Goal: Task Accomplishment & Management: Use online tool/utility

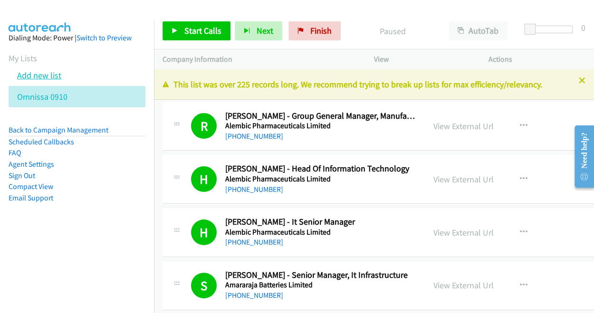
click at [58, 74] on link "Add new list" at bounding box center [39, 75] width 44 height 11
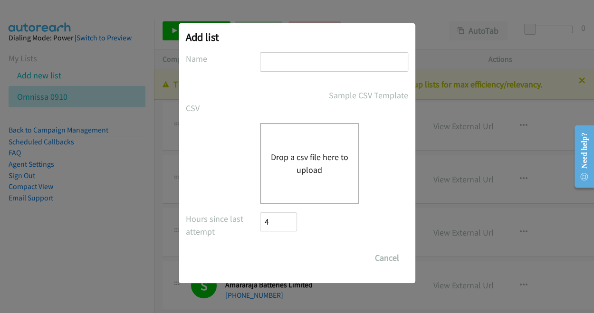
click at [260, 167] on div "Drop a csv file here to upload" at bounding box center [309, 163] width 99 height 81
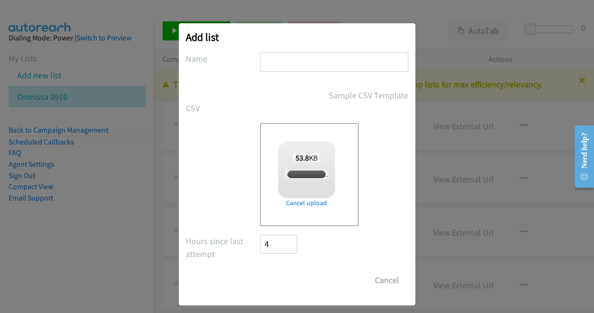
checkbox input "true"
click at [281, 63] on input "text" at bounding box center [334, 61] width 148 height 19
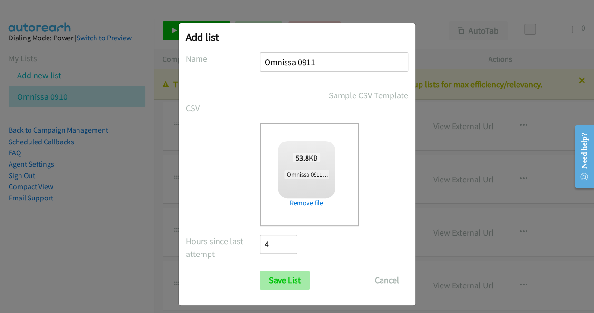
type input "Omnissa 0911"
click at [277, 277] on input "Save List" at bounding box center [285, 280] width 50 height 19
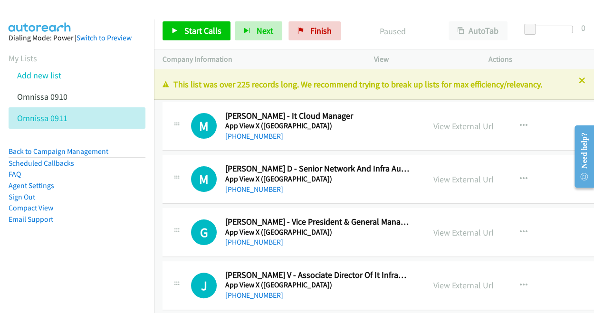
click at [112, 10] on div at bounding box center [292, 18] width 585 height 37
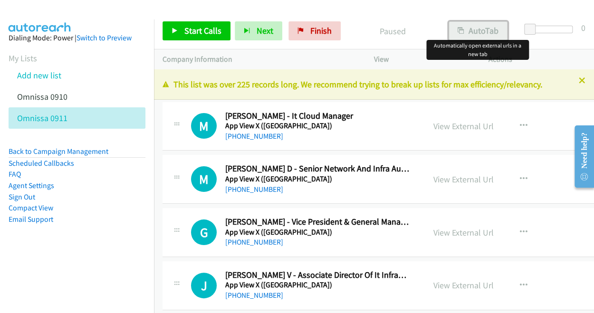
click at [472, 27] on button "AutoTab" at bounding box center [478, 30] width 59 height 19
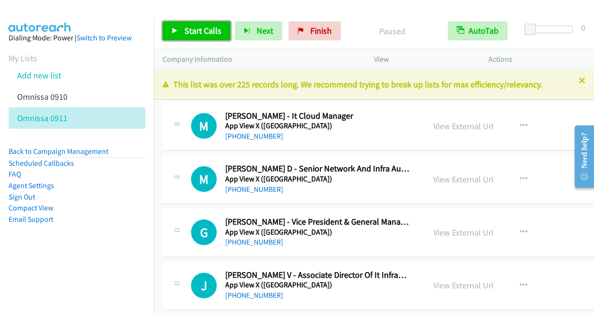
click at [205, 27] on span "Start Calls" at bounding box center [202, 30] width 37 height 11
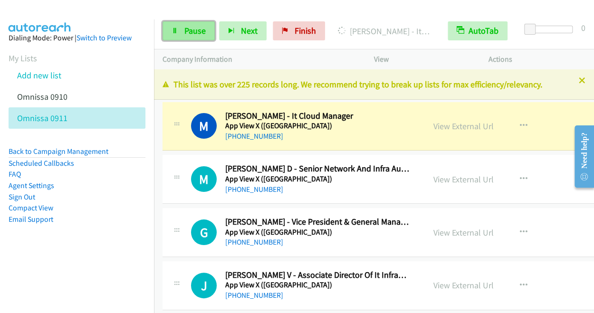
click at [193, 30] on span "Pause" at bounding box center [194, 30] width 21 height 11
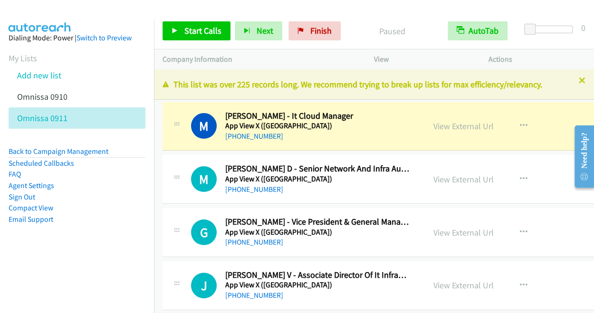
click at [263, 11] on div at bounding box center [292, 18] width 585 height 37
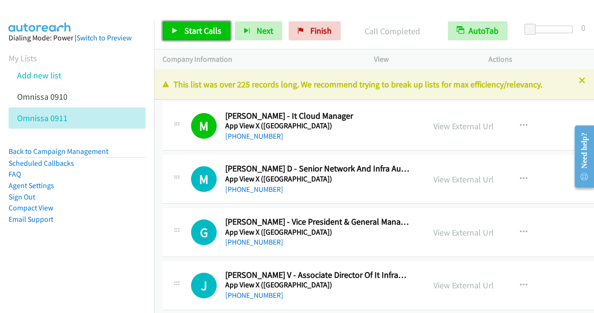
click at [190, 31] on span "Start Calls" at bounding box center [202, 30] width 37 height 11
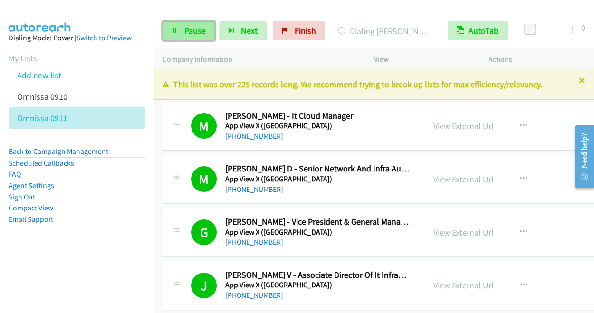
click at [182, 28] on link "Pause" at bounding box center [189, 30] width 52 height 19
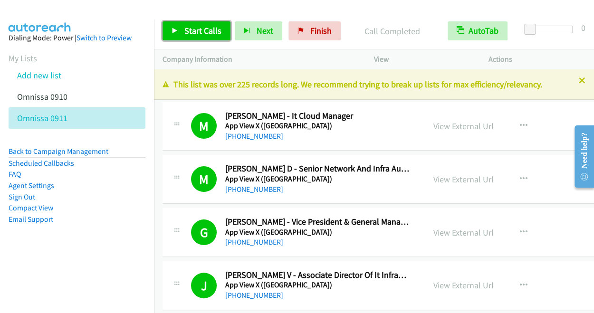
click at [185, 32] on span "Start Calls" at bounding box center [202, 30] width 37 height 11
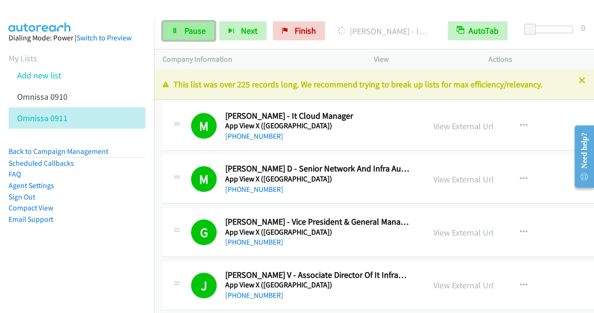
click at [186, 34] on span "Pause" at bounding box center [194, 30] width 21 height 11
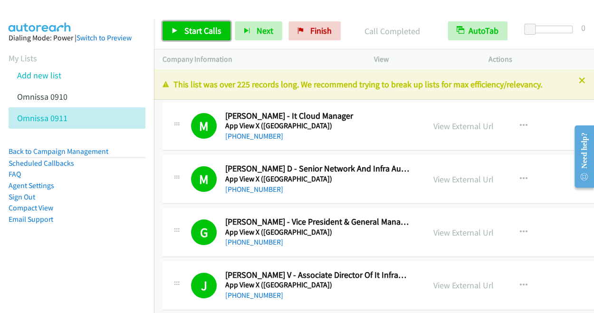
click at [192, 25] on span "Start Calls" at bounding box center [202, 30] width 37 height 11
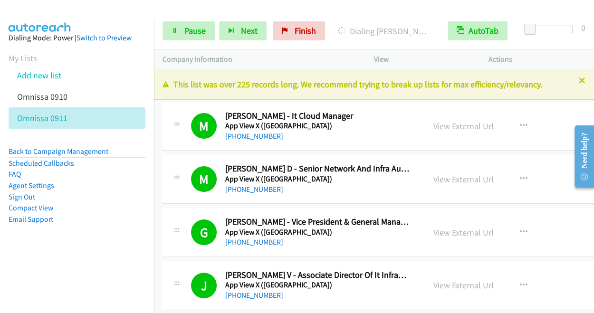
click at [88, 7] on div at bounding box center [292, 18] width 585 height 37
click at [192, 31] on span "Pause" at bounding box center [194, 30] width 21 height 11
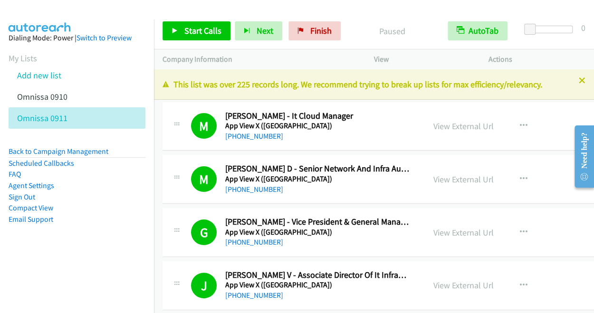
click at [441, 52] on div "View" at bounding box center [422, 59] width 115 height 20
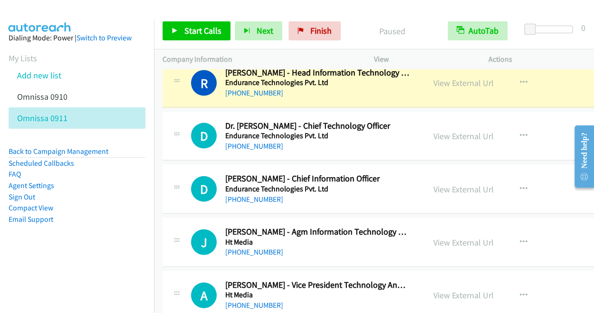
scroll to position [817, 0]
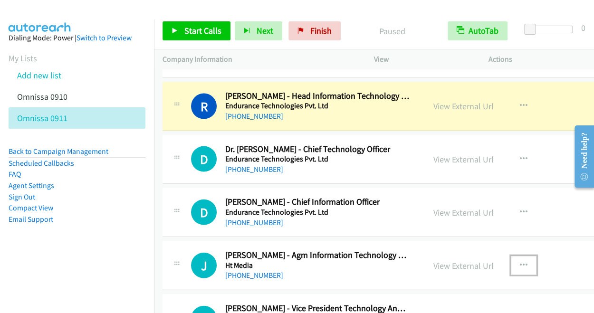
click at [522, 266] on icon "button" at bounding box center [524, 266] width 8 height 8
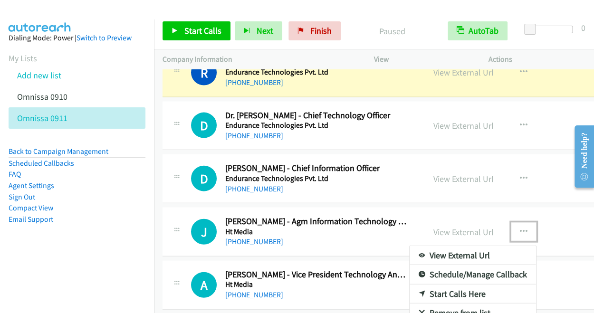
scroll to position [855, 0]
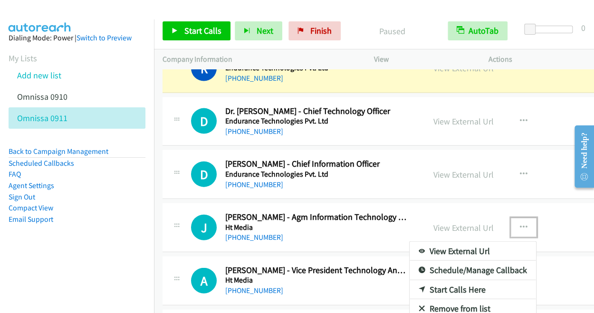
click at [470, 287] on link "Start Calls Here" at bounding box center [473, 289] width 126 height 19
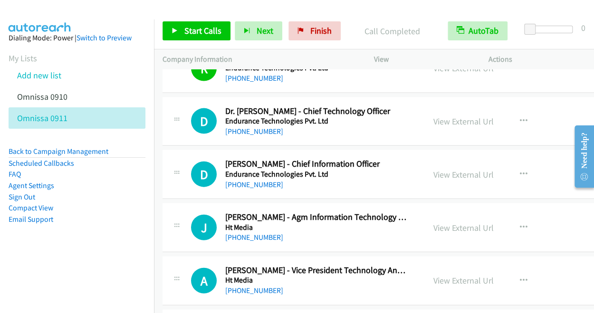
click at [96, 9] on div at bounding box center [292, 18] width 585 height 37
click at [185, 25] on span "Start Calls" at bounding box center [202, 30] width 37 height 11
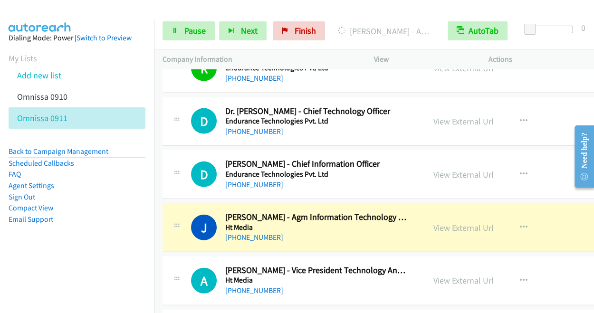
click at [86, 15] on div at bounding box center [292, 18] width 585 height 37
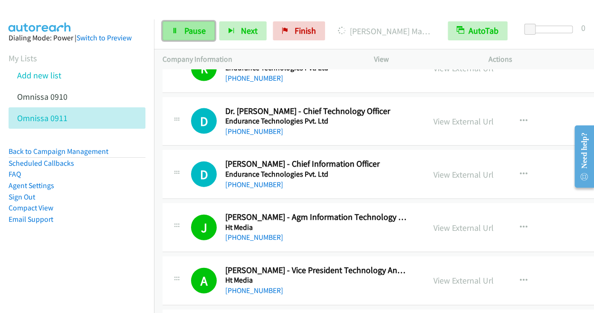
click at [207, 33] on link "Pause" at bounding box center [189, 30] width 52 height 19
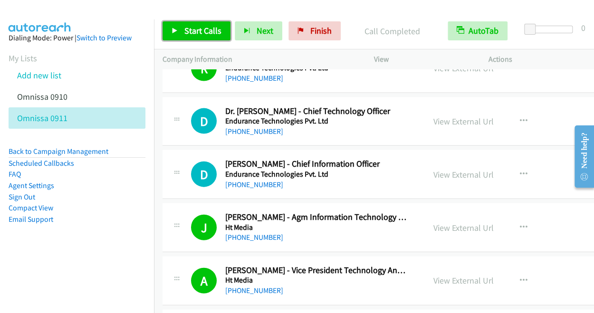
click at [191, 28] on span "Start Calls" at bounding box center [202, 30] width 37 height 11
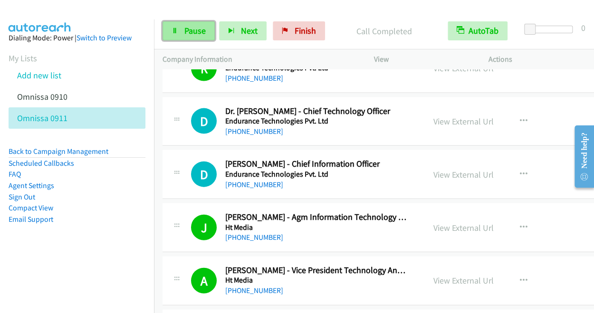
click at [185, 25] on span "Pause" at bounding box center [194, 30] width 21 height 11
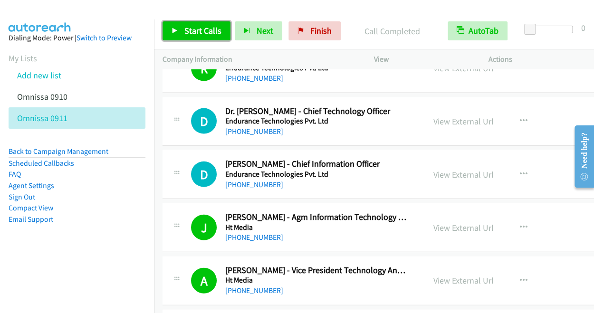
click at [193, 28] on span "Start Calls" at bounding box center [202, 30] width 37 height 11
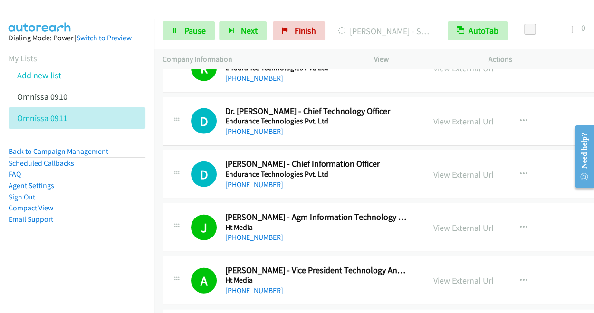
click at [112, 18] on div at bounding box center [292, 18] width 585 height 37
